Goal: Information Seeking & Learning: Learn about a topic

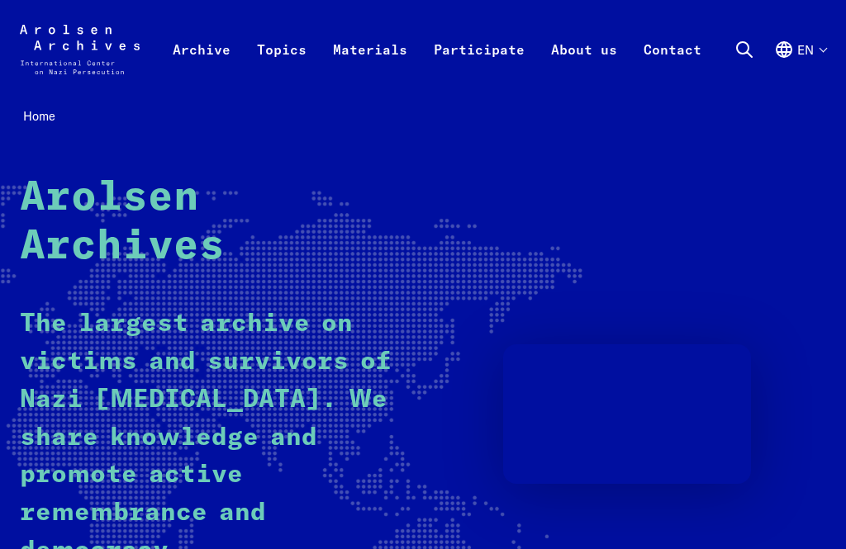
click at [380, 59] on link "Materials" at bounding box center [370, 67] width 101 height 66
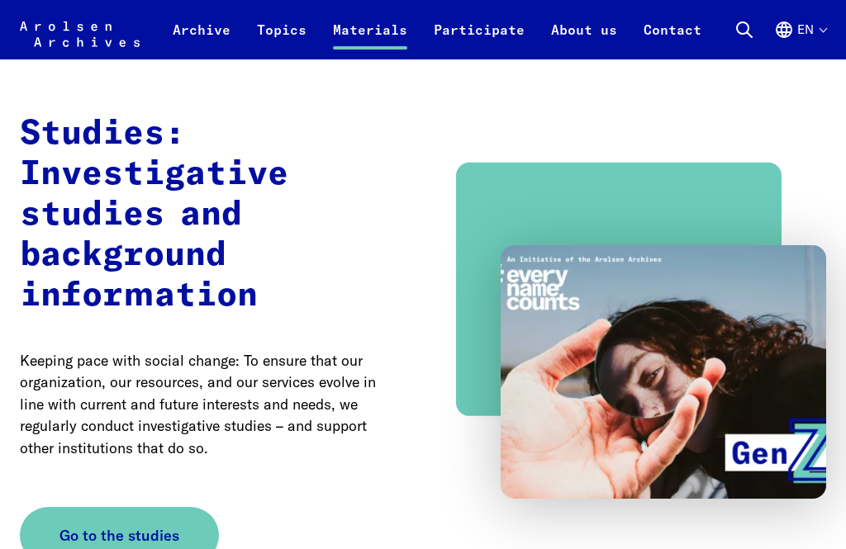
scroll to position [1851, 0]
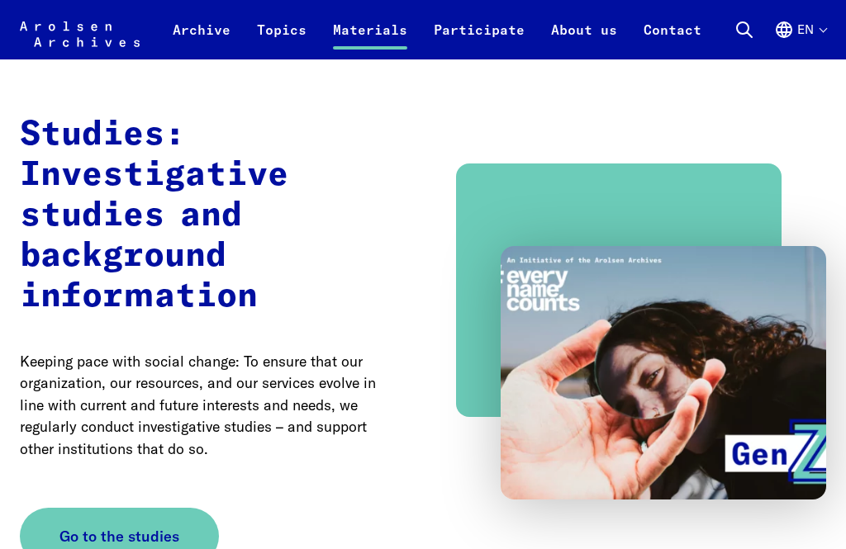
click at [210, 30] on link "Archive" at bounding box center [201, 40] width 84 height 40
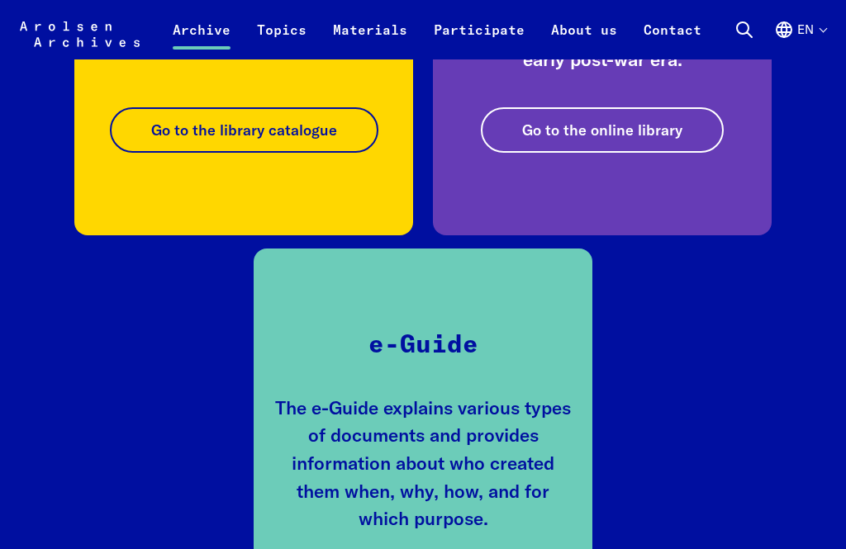
scroll to position [2897, 0]
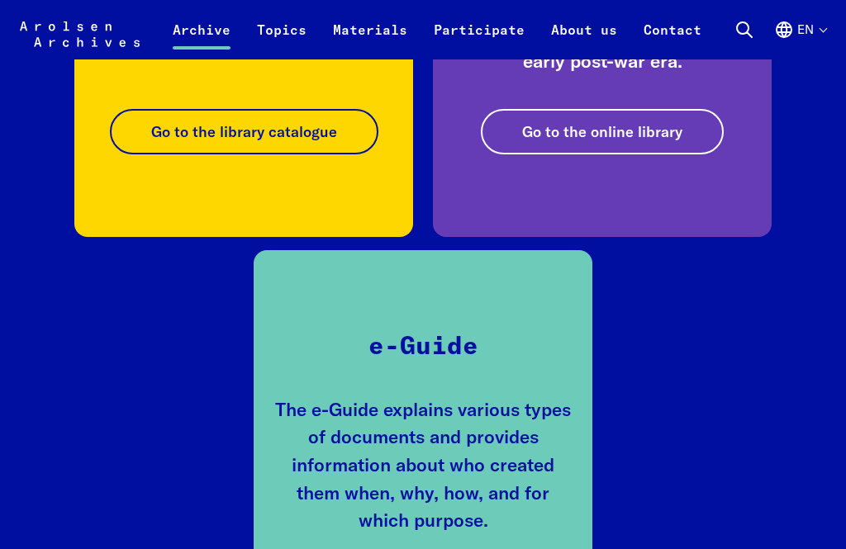
click at [283, 33] on link "Topics" at bounding box center [282, 40] width 76 height 40
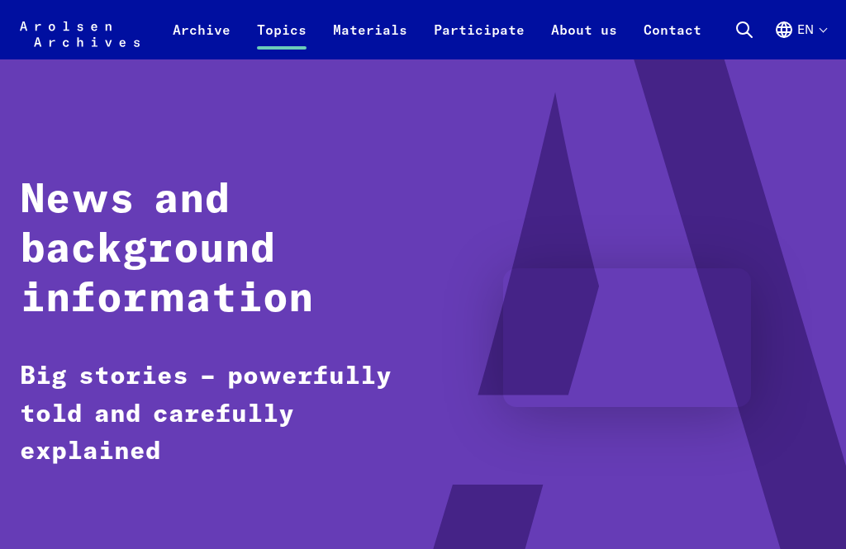
scroll to position [53, 0]
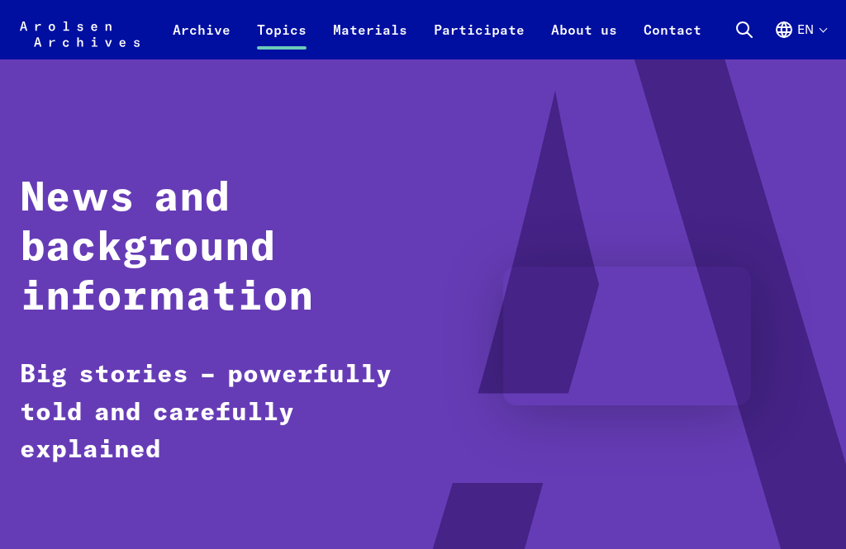
click at [283, 38] on link "Topics" at bounding box center [282, 40] width 76 height 40
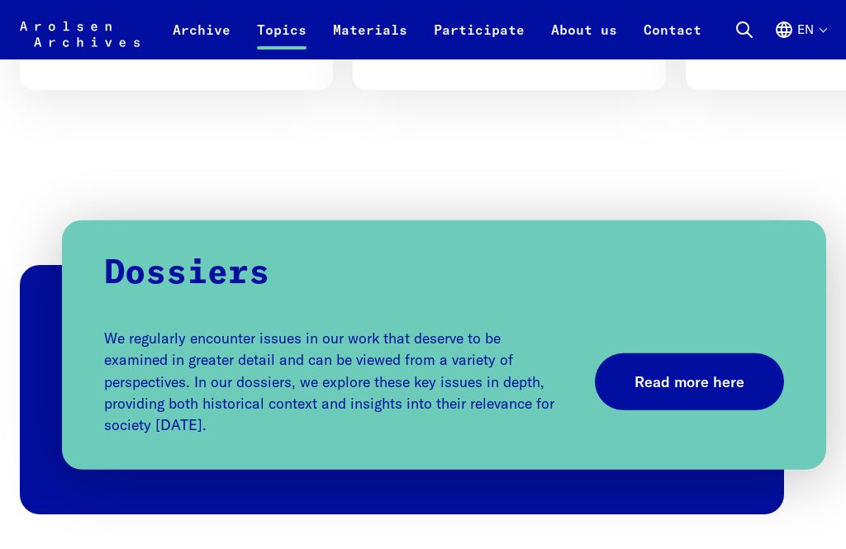
scroll to position [1447, 0]
click at [705, 382] on link "Read more here" at bounding box center [689, 382] width 189 height 57
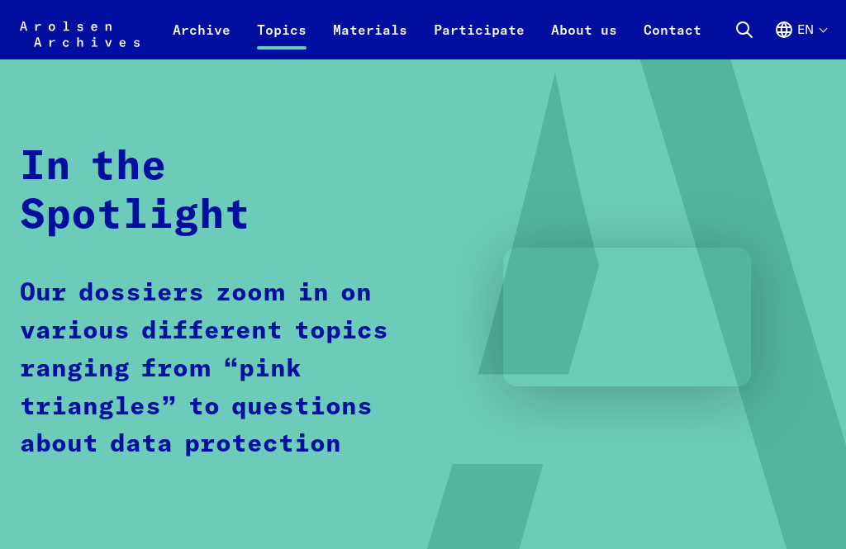
scroll to position [72, 0]
click at [64, 45] on icon "Arolsen Archives - International Center on Nazi Persecution | Return to home pa…" at bounding box center [80, 46] width 120 height 66
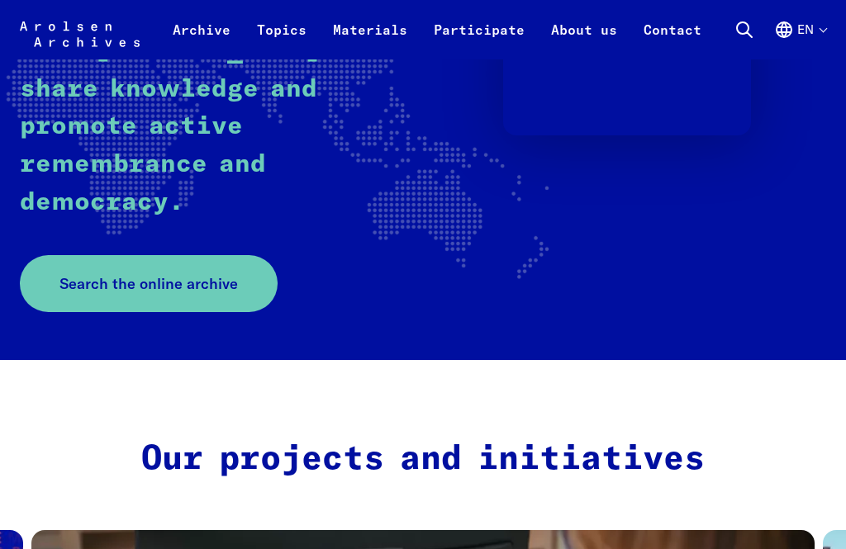
scroll to position [349, 0]
click at [173, 283] on span "Search the online archive" at bounding box center [148, 284] width 178 height 22
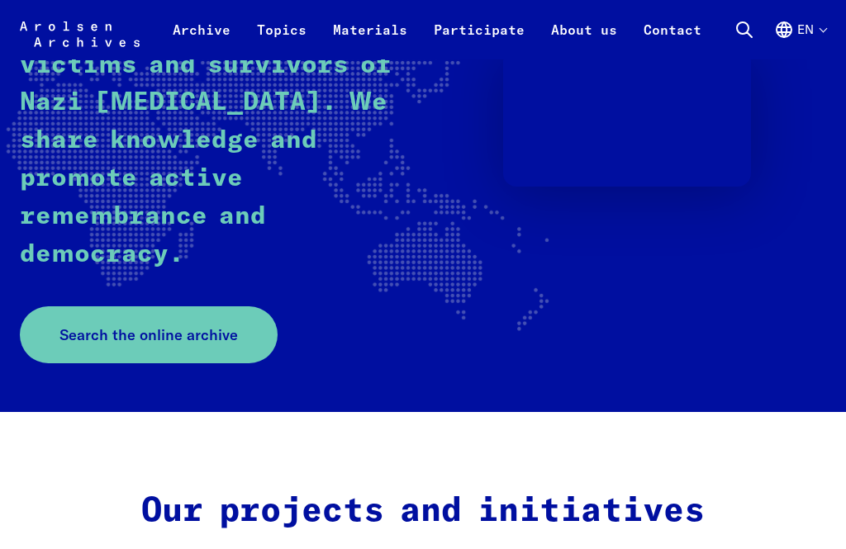
scroll to position [269, 0]
